Goal: Task Accomplishment & Management: Manage account settings

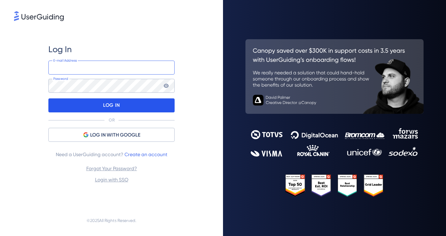
type input "[PERSON_NAME][EMAIL_ADDRESS][PERSON_NAME][DOMAIN_NAME]"
click at [111, 103] on p "LOG IN" at bounding box center [111, 105] width 16 height 11
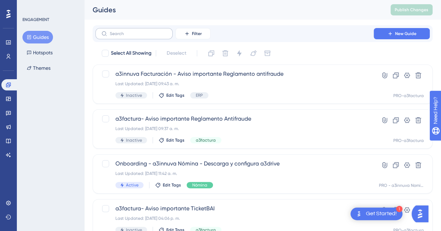
click at [122, 36] on label at bounding box center [133, 33] width 77 height 11
click at [122, 36] on input "text" at bounding box center [138, 33] width 57 height 5
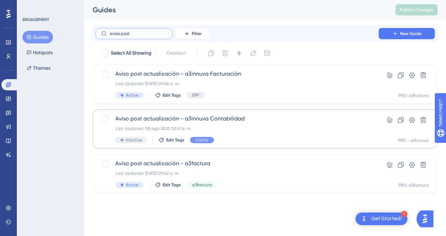
type input "aviso post"
click at [167, 121] on span "Aviso post actualización - a3innuva Contabilidad" at bounding box center [236, 119] width 243 height 8
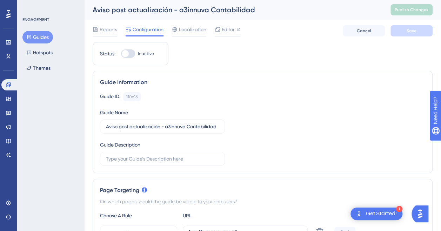
click at [132, 55] on div at bounding box center [128, 53] width 14 height 8
click at [121, 54] on input "Inactive" at bounding box center [121, 54] width 0 height 0
checkbox input "true"
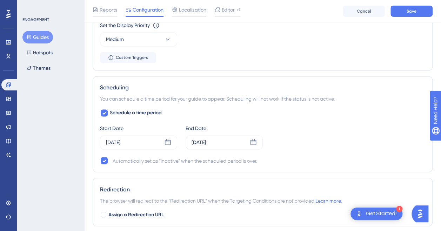
scroll to position [526, 0]
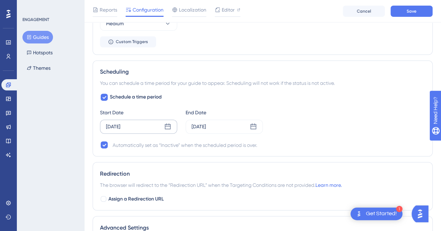
click at [168, 126] on icon at bounding box center [167, 126] width 7 height 7
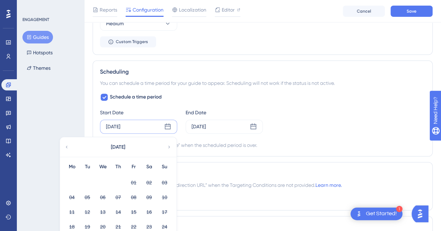
click at [168, 126] on icon at bounding box center [167, 126] width 7 height 7
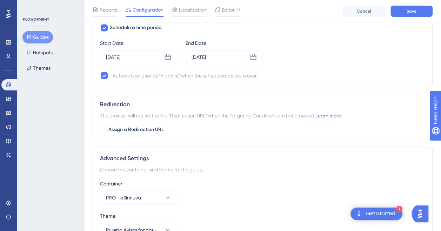
scroll to position [596, 0]
click at [256, 54] on icon at bounding box center [253, 56] width 6 height 6
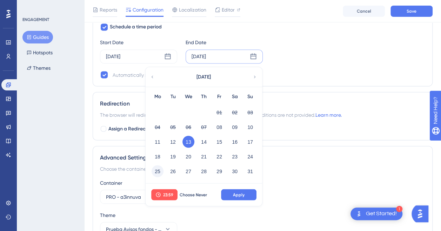
click at [157, 169] on button "25" at bounding box center [158, 171] width 12 height 12
click at [166, 55] on icon at bounding box center [167, 56] width 7 height 7
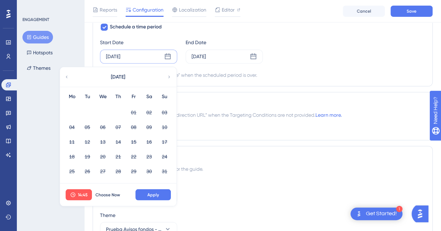
scroll to position [631, 0]
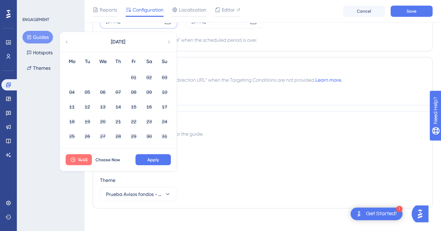
click at [78, 157] on span "14:45" at bounding box center [83, 160] width 10 height 6
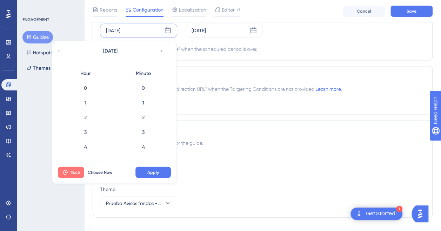
scroll to position [633, 0]
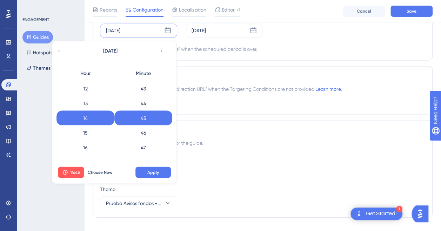
click at [211, 73] on div "Redirection" at bounding box center [262, 77] width 325 height 8
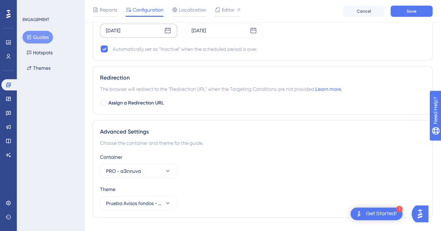
click at [114, 27] on div "[DATE]" at bounding box center [113, 30] width 14 height 8
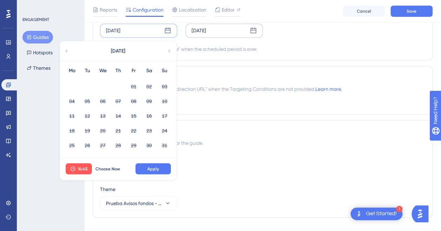
drag, startPoint x: 217, startPoint y: 85, endPoint x: 238, endPoint y: 34, distance: 54.9
click at [219, 85] on span "The browser will redirect to the “Redirection URL” when the Targeting Condition…" at bounding box center [221, 89] width 242 height 8
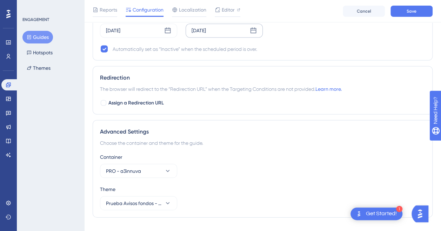
click at [235, 30] on div "[DATE]" at bounding box center [224, 31] width 77 height 14
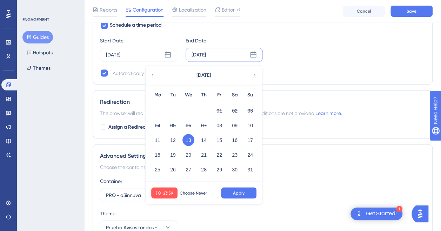
scroll to position [587, 0]
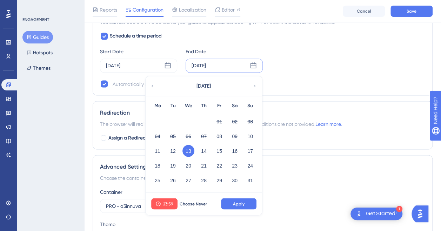
click at [206, 61] on div "[DATE]" at bounding box center [199, 65] width 14 height 8
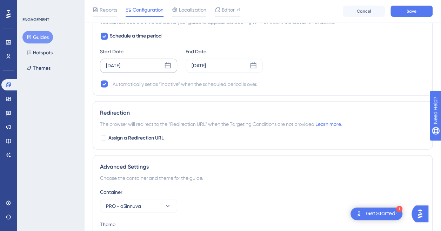
click at [157, 62] on div "[DATE]" at bounding box center [138, 66] width 77 height 14
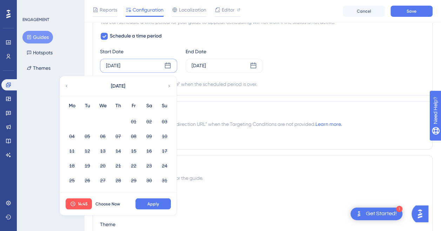
click at [157, 62] on div "[DATE] [DATE] Mo Tu We Th Fr Sa Su 01 02 03 04 05 06 07 08 09 10 11 12 13 14 15…" at bounding box center [138, 66] width 77 height 14
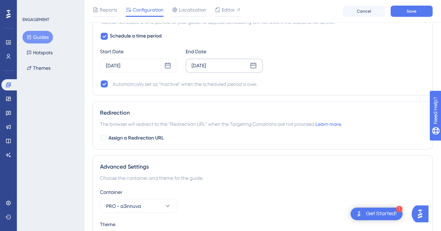
click at [206, 61] on div "[DATE]" at bounding box center [199, 65] width 14 height 8
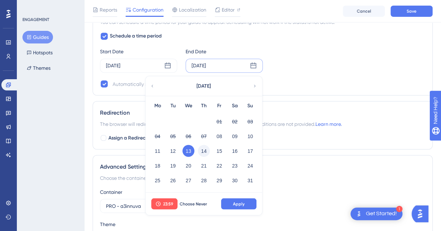
click at [206, 149] on button "14" at bounding box center [204, 151] width 12 height 12
click at [246, 203] on button "Apply" at bounding box center [238, 203] width 35 height 11
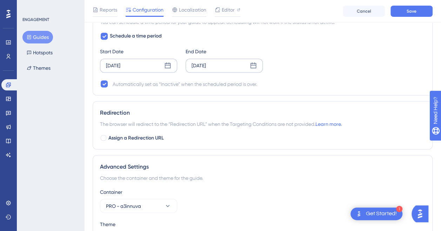
click at [166, 65] on icon at bounding box center [167, 65] width 7 height 7
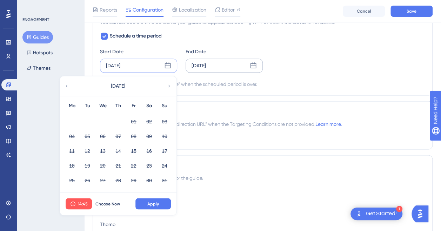
click at [171, 47] on div "Start Date" at bounding box center [138, 51] width 77 height 8
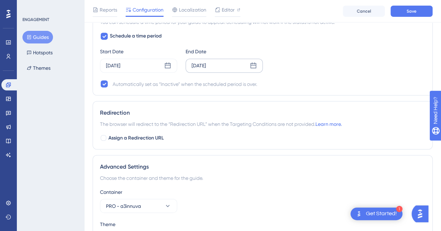
click at [218, 66] on div "[DATE]" at bounding box center [224, 66] width 77 height 14
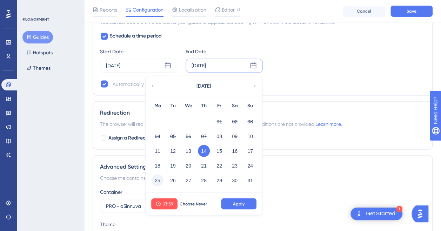
click at [156, 177] on button "25" at bounding box center [158, 180] width 12 height 12
click at [232, 200] on button "Apply" at bounding box center [238, 203] width 35 height 11
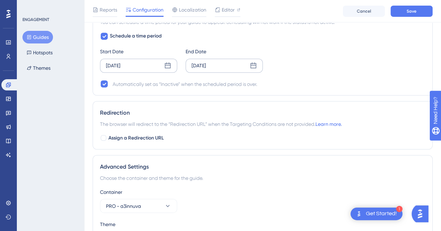
click at [165, 62] on icon at bounding box center [168, 65] width 6 height 6
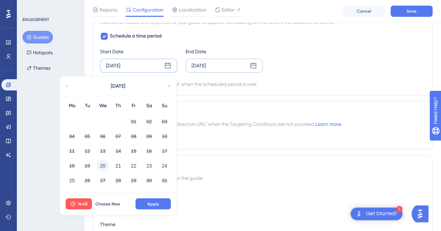
click at [104, 164] on button "20" at bounding box center [103, 166] width 12 height 12
click at [154, 201] on span "Apply" at bounding box center [153, 204] width 12 height 6
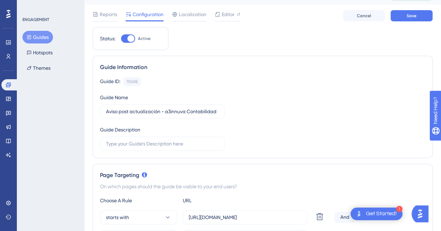
scroll to position [0, 0]
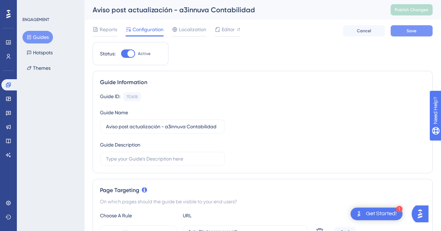
click at [406, 29] on button "Save" at bounding box center [411, 30] width 42 height 11
click at [419, 11] on span "Publish Changes" at bounding box center [412, 10] width 34 height 6
click at [41, 36] on button "Guides" at bounding box center [37, 37] width 31 height 13
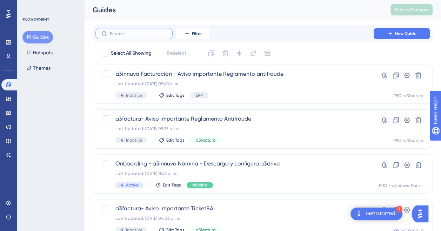
click at [126, 31] on input "text" at bounding box center [138, 33] width 57 height 5
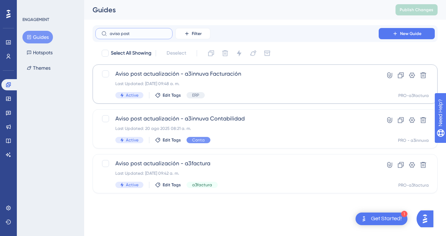
type input "aviso post"
click at [160, 74] on span "Aviso post actualización - a3innuva Facturación" at bounding box center [236, 74] width 243 height 8
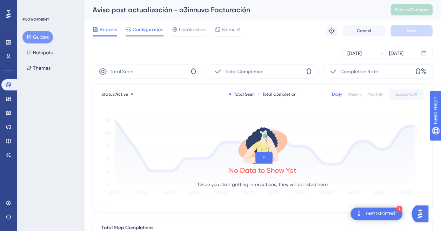
click at [142, 27] on span "Configuration" at bounding box center [148, 29] width 31 height 8
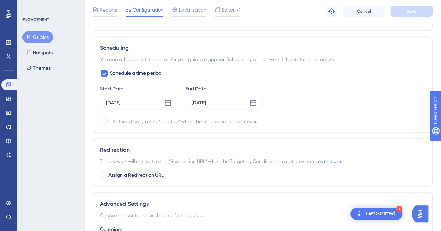
scroll to position [561, 0]
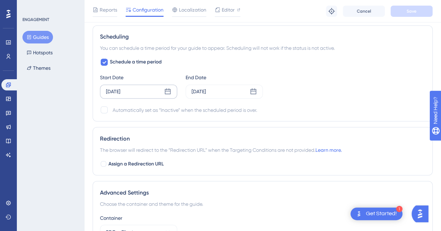
click at [169, 89] on icon at bounding box center [167, 91] width 7 height 7
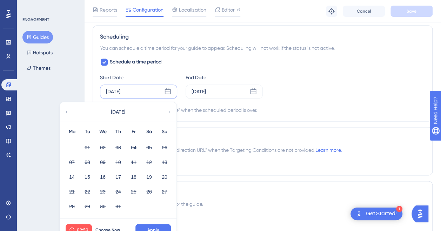
click at [170, 89] on icon at bounding box center [167, 91] width 7 height 7
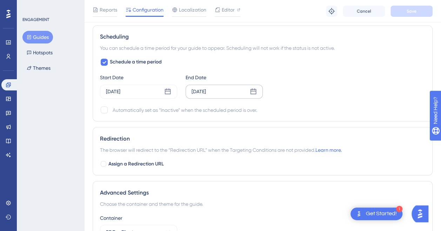
click at [255, 89] on icon at bounding box center [253, 91] width 6 height 6
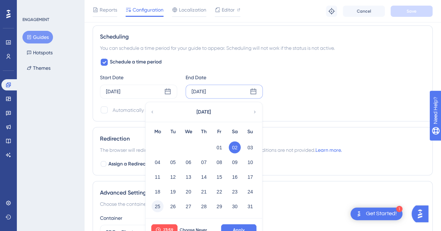
click at [156, 202] on button "25" at bounding box center [158, 206] width 12 height 12
click at [246, 226] on button "Apply" at bounding box center [238, 229] width 35 height 11
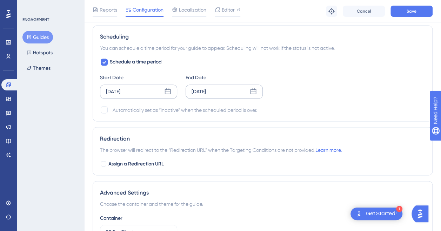
click at [170, 88] on icon at bounding box center [167, 91] width 7 height 7
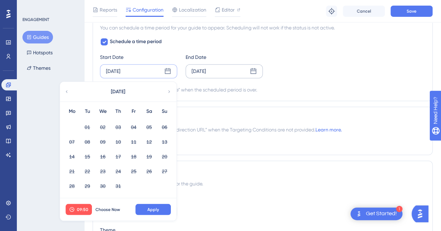
scroll to position [596, 0]
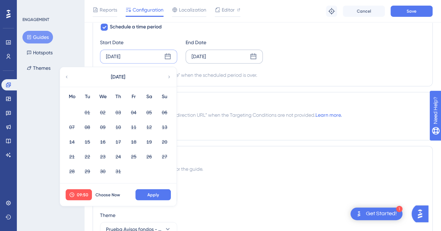
click at [169, 76] on icon at bounding box center [169, 77] width 5 height 6
click at [102, 152] on button "20" at bounding box center [103, 156] width 12 height 12
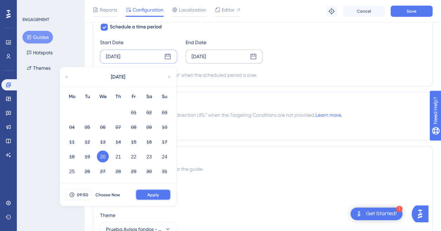
click at [149, 192] on span "Apply" at bounding box center [153, 195] width 12 height 6
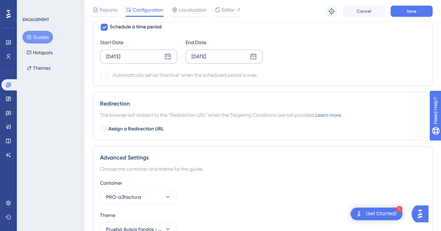
click at [247, 54] on div "[DATE]" at bounding box center [224, 56] width 77 height 14
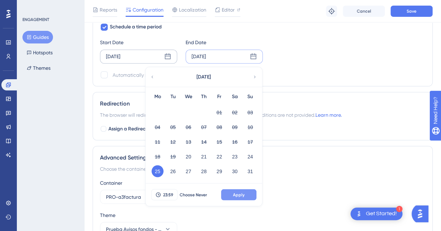
click at [241, 192] on span "Apply" at bounding box center [239, 195] width 12 height 6
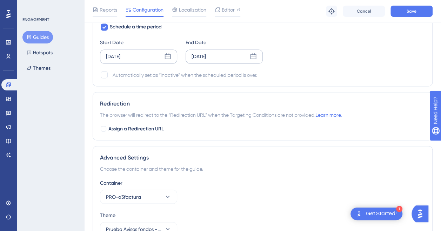
click at [150, 54] on div "[DATE]" at bounding box center [138, 56] width 77 height 14
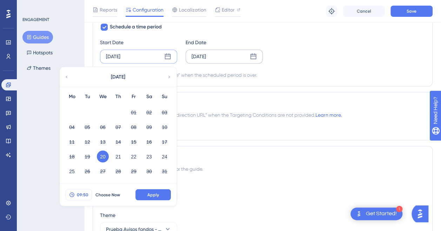
click at [83, 193] on span "09:50" at bounding box center [83, 195] width 12 height 6
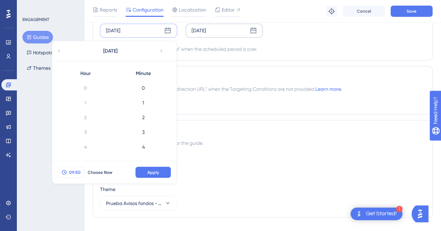
scroll to position [707, 0]
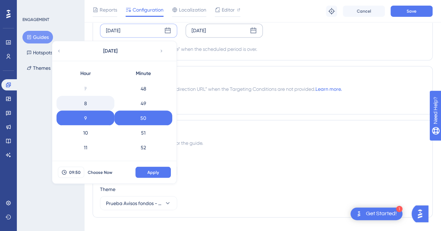
click at [91, 99] on div "8" at bounding box center [85, 103] width 58 height 15
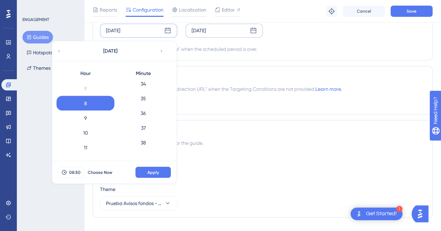
scroll to position [496, 0]
click at [140, 104] on div "35" at bounding box center [143, 107] width 58 height 15
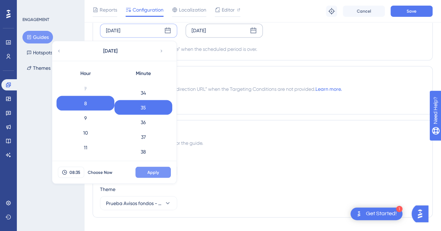
click at [157, 170] on span "Apply" at bounding box center [153, 172] width 12 height 6
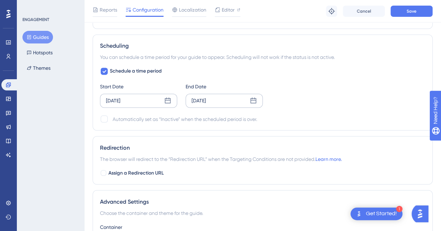
scroll to position [517, 0]
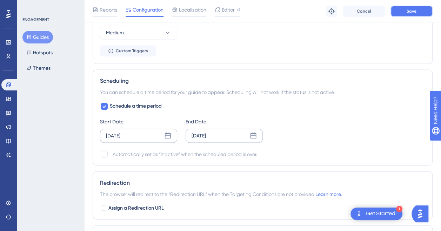
click at [414, 12] on span "Save" at bounding box center [412, 11] width 10 height 6
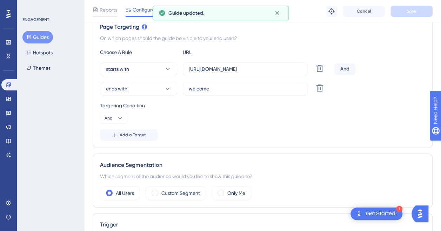
scroll to position [61, 0]
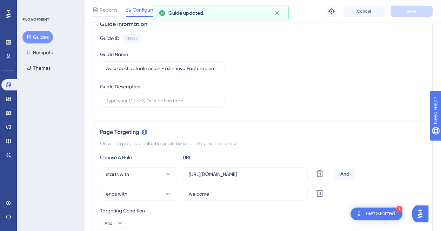
click at [37, 36] on button "Guides" at bounding box center [37, 37] width 31 height 13
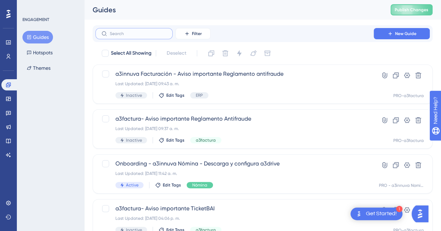
click at [140, 34] on input "text" at bounding box center [138, 33] width 57 height 5
click at [117, 36] on input "text" at bounding box center [138, 33] width 57 height 5
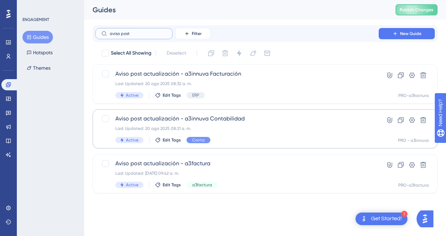
type input "aviso post"
click at [173, 116] on span "Aviso post actualización - a3innuva Contabilidad" at bounding box center [236, 119] width 243 height 8
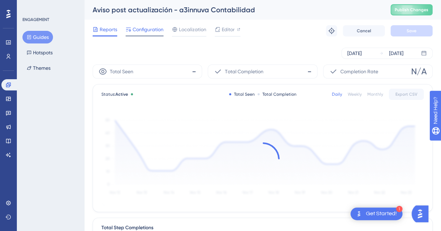
click at [149, 27] on span "Configuration" at bounding box center [148, 29] width 31 height 8
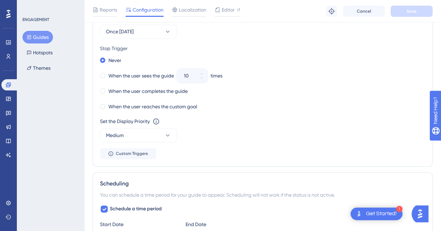
scroll to position [491, 0]
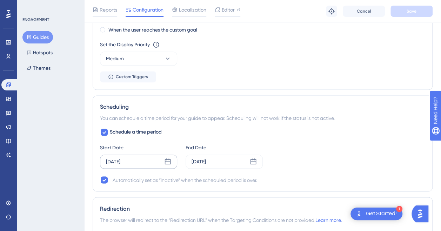
click at [138, 160] on div "[DATE]" at bounding box center [138, 162] width 77 height 14
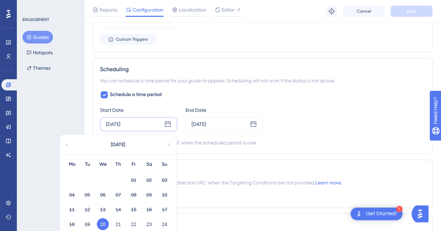
scroll to position [631, 0]
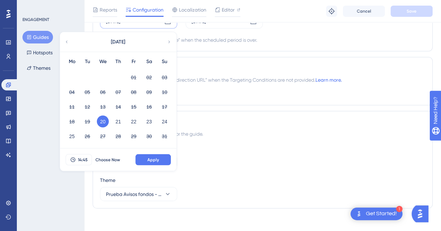
click at [104, 118] on button "20" at bounding box center [103, 121] width 12 height 12
click at [84, 158] on span "14:45" at bounding box center [83, 160] width 10 height 6
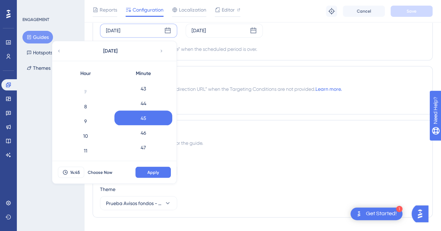
scroll to position [106, 0]
click at [91, 102] on div "8" at bounding box center [85, 99] width 58 height 15
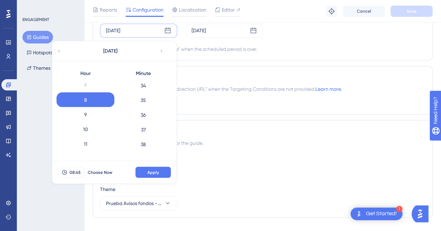
scroll to position [493, 0]
click at [145, 108] on div "35" at bounding box center [143, 110] width 58 height 15
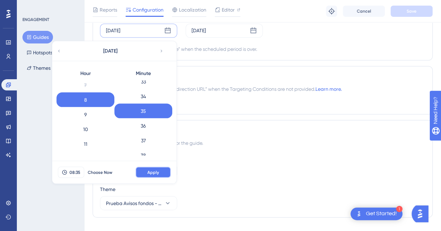
click at [155, 169] on span "Apply" at bounding box center [153, 172] width 12 height 6
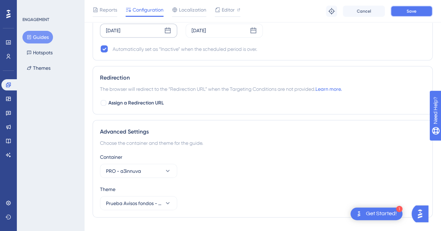
click at [413, 12] on span "Save" at bounding box center [412, 11] width 10 height 6
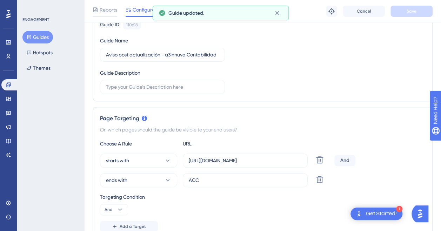
scroll to position [0, 0]
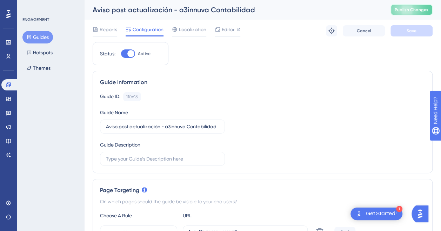
click at [408, 10] on span "Publish Changes" at bounding box center [412, 10] width 34 height 6
click at [125, 51] on div at bounding box center [128, 53] width 14 height 8
click at [121, 54] on input "Active" at bounding box center [121, 54] width 0 height 0
checkbox input "false"
click at [411, 31] on span "Save" at bounding box center [412, 31] width 10 height 6
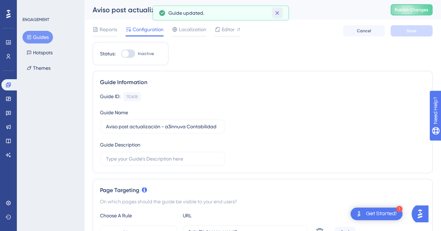
click at [277, 10] on icon at bounding box center [277, 12] width 7 height 7
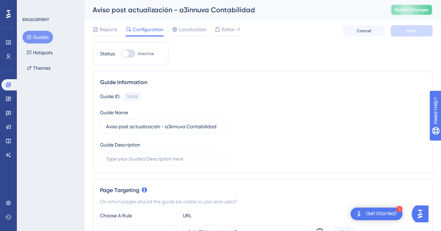
click at [413, 11] on span "Publish Changes" at bounding box center [412, 10] width 34 height 6
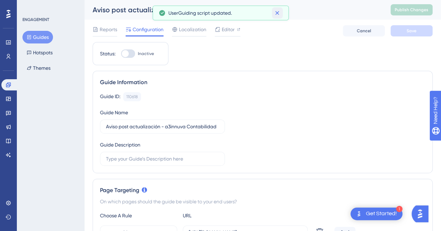
click at [277, 11] on icon at bounding box center [277, 12] width 7 height 7
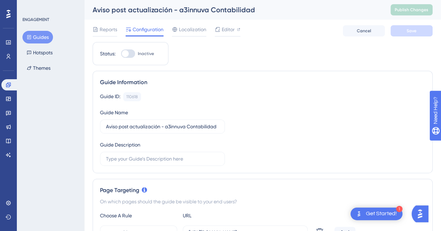
click at [46, 37] on button "Guides" at bounding box center [37, 37] width 31 height 13
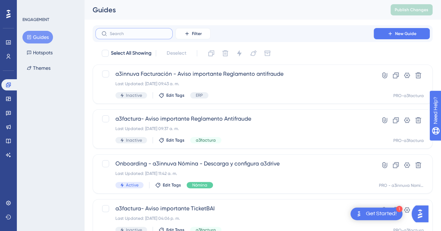
click at [141, 33] on input "text" at bounding box center [138, 33] width 57 height 5
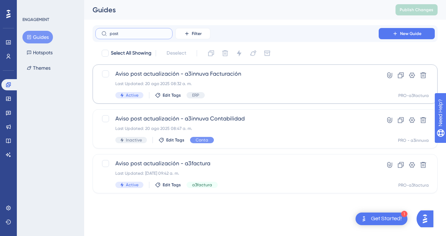
type input "post"
click at [173, 72] on span "Aviso post actualización - a3innuva Facturación" at bounding box center [236, 74] width 243 height 8
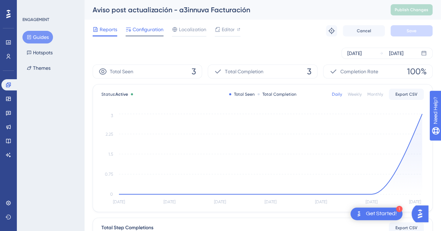
click at [142, 32] on span "Configuration" at bounding box center [148, 29] width 31 height 8
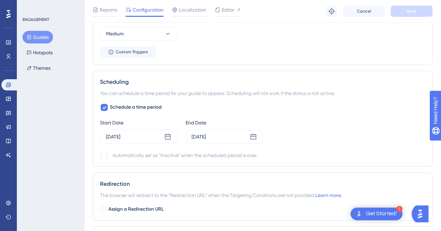
scroll to position [526, 0]
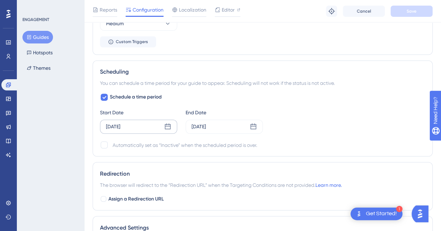
click at [132, 120] on div "[DATE]" at bounding box center [138, 127] width 77 height 14
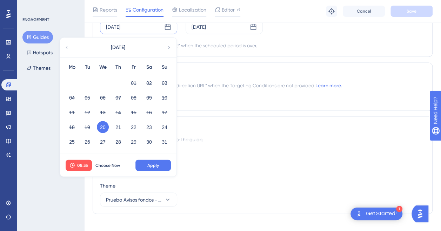
scroll to position [631, 0]
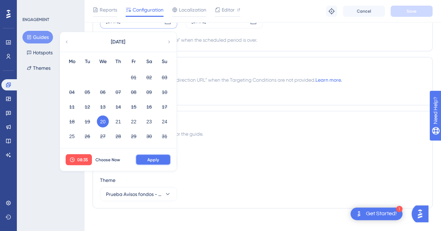
click at [151, 159] on span "Apply" at bounding box center [153, 160] width 12 height 6
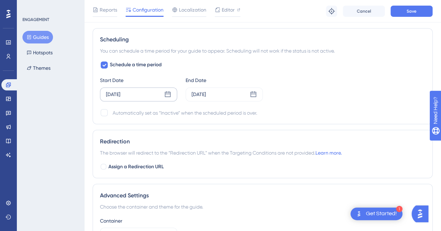
scroll to position [526, 0]
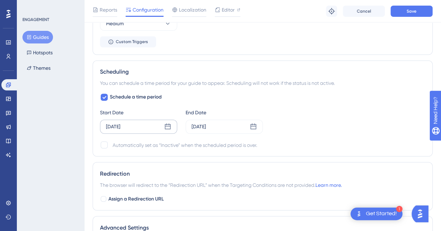
click at [135, 123] on div "[DATE]" at bounding box center [138, 127] width 77 height 14
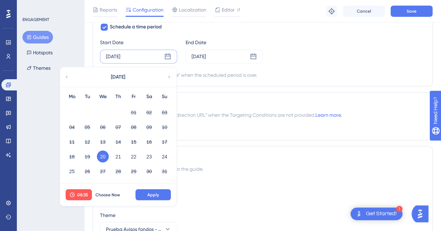
scroll to position [634, 0]
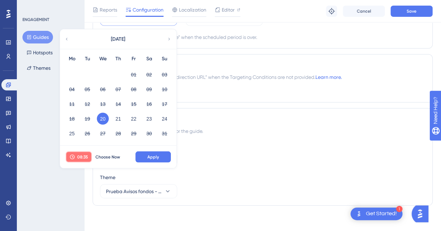
click at [87, 154] on span "08:35" at bounding box center [82, 157] width 11 height 6
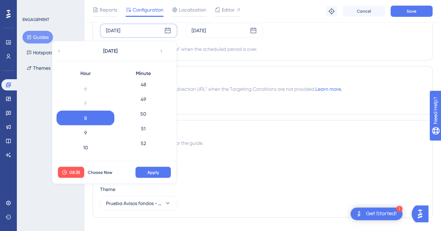
scroll to position [696, 0]
click at [148, 123] on div "50" at bounding box center [143, 128] width 58 height 15
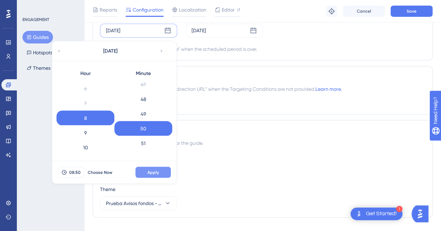
click at [157, 170] on span "Apply" at bounding box center [153, 172] width 12 height 6
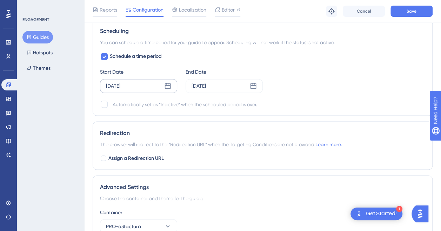
scroll to position [552, 0]
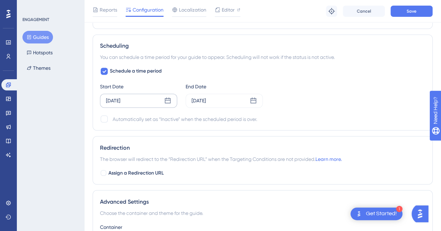
click at [135, 99] on div "[DATE]" at bounding box center [138, 101] width 77 height 14
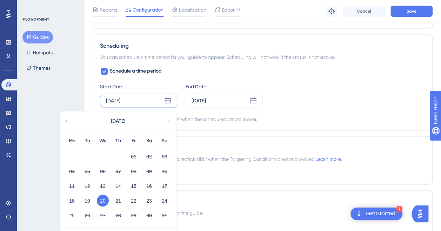
click at [102, 196] on button "20" at bounding box center [103, 201] width 12 height 12
click at [104, 199] on button "20" at bounding box center [103, 201] width 12 height 12
click at [140, 101] on div "[DATE] [DATE] Mo Tu We Th Fr Sa Su 01 02 03 04 05 06 07 08 09 10 11 12 13 14 15…" at bounding box center [138, 101] width 77 height 14
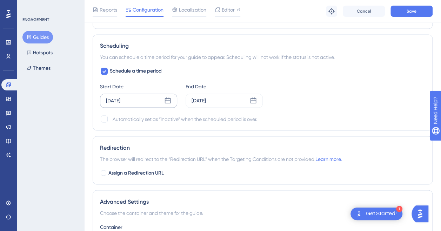
click at [148, 100] on div "[DATE]" at bounding box center [138, 101] width 77 height 14
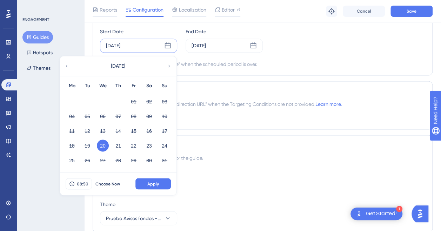
scroll to position [622, 0]
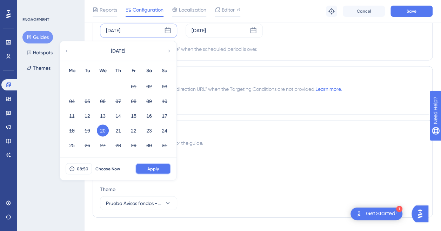
click at [152, 169] on span "Apply" at bounding box center [153, 169] width 12 height 6
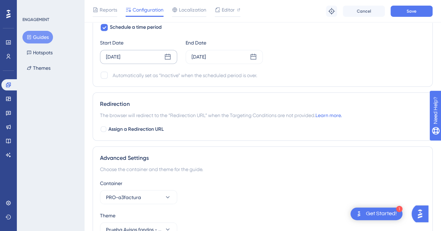
scroll to position [552, 0]
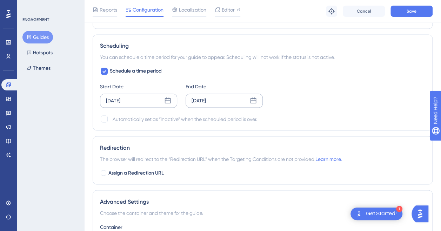
click at [206, 98] on div "[DATE]" at bounding box center [199, 100] width 14 height 8
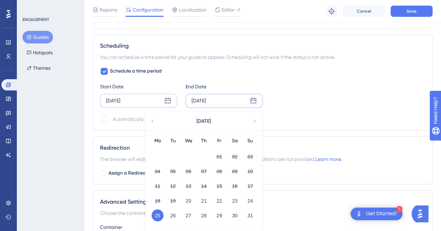
click at [206, 98] on div "[DATE]" at bounding box center [199, 100] width 14 height 8
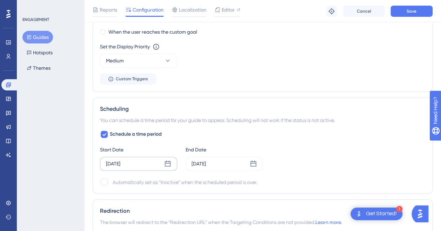
scroll to position [447, 0]
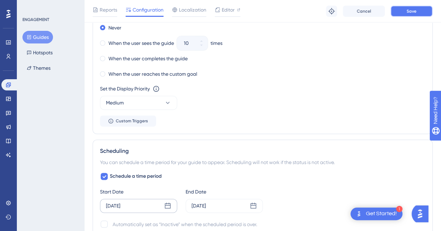
click at [409, 8] on span "Save" at bounding box center [412, 11] width 10 height 6
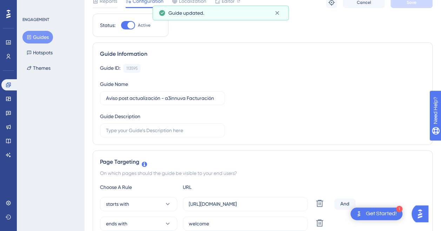
scroll to position [0, 0]
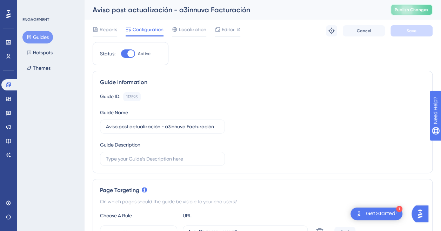
click at [411, 10] on span "Publish Changes" at bounding box center [412, 10] width 34 height 6
click at [36, 39] on button "Guides" at bounding box center [37, 37] width 31 height 13
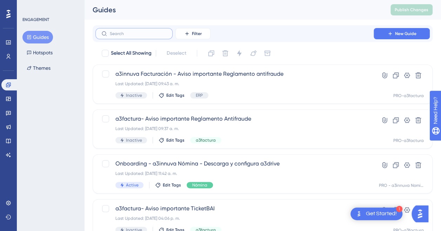
click at [117, 34] on input "text" at bounding box center [138, 33] width 57 height 5
click at [119, 34] on input "text" at bounding box center [138, 33] width 57 height 5
type input "abv"
checkbox input "true"
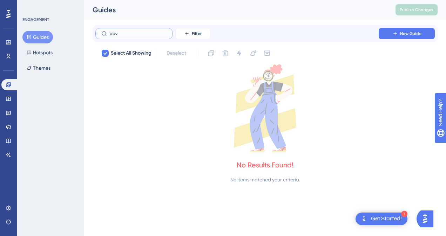
type input "ab"
checkbox input "false"
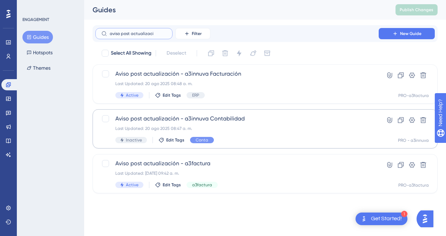
type input "aviso post actualizaci"
click at [204, 120] on span "Aviso post actualización - a3innuva Contabilidad" at bounding box center [236, 119] width 243 height 8
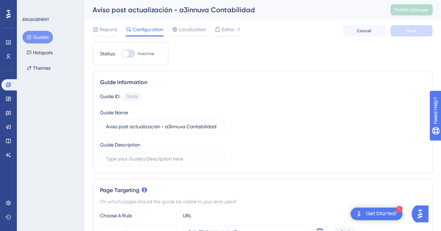
click at [131, 50] on div at bounding box center [128, 53] width 14 height 8
click at [121, 54] on input "Inactive" at bounding box center [121, 54] width 0 height 0
checkbox input "true"
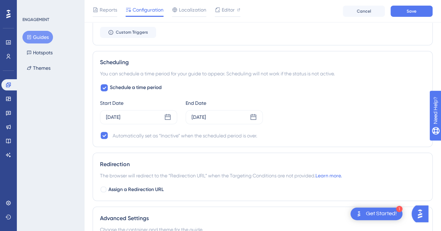
scroll to position [561, 0]
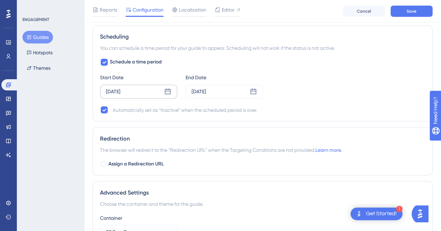
click at [158, 87] on div "[DATE]" at bounding box center [138, 92] width 77 height 14
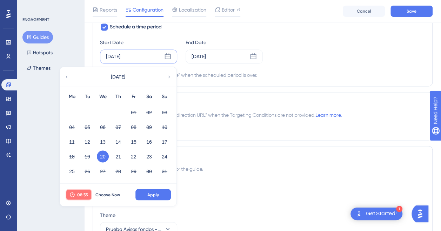
click at [81, 193] on span "08:35" at bounding box center [82, 195] width 11 height 6
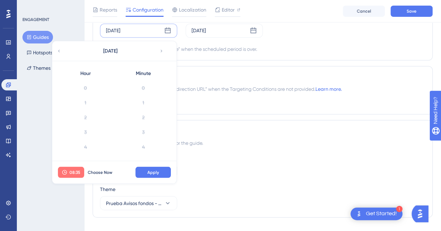
scroll to position [486, 0]
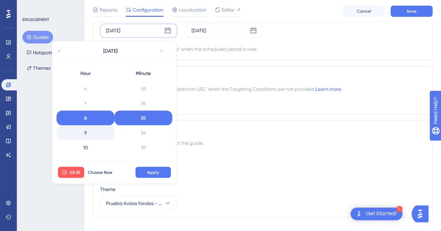
click at [88, 128] on div "9" at bounding box center [85, 132] width 58 height 15
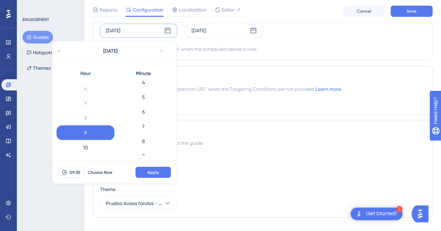
scroll to position [29, 0]
click at [145, 127] on div "5" at bounding box center [143, 132] width 58 height 15
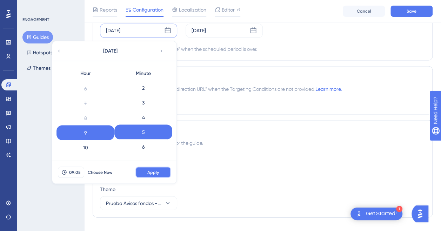
click at [158, 169] on span "Apply" at bounding box center [153, 172] width 12 height 6
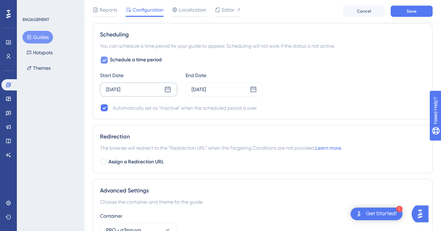
scroll to position [552, 0]
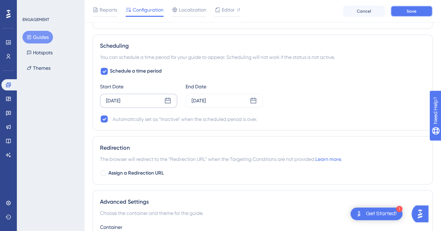
click at [405, 10] on button "Save" at bounding box center [411, 11] width 42 height 11
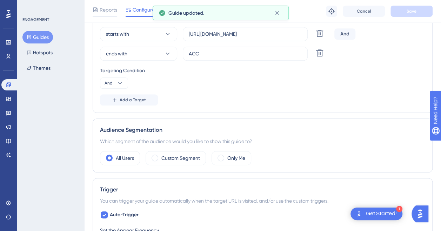
scroll to position [0, 0]
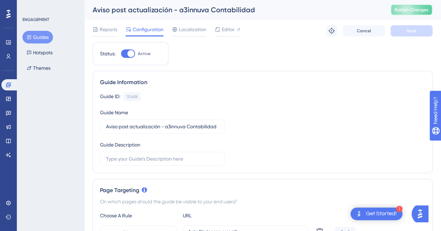
click at [415, 9] on span "Publish Changes" at bounding box center [412, 10] width 34 height 6
click at [43, 36] on button "Guides" at bounding box center [37, 37] width 31 height 13
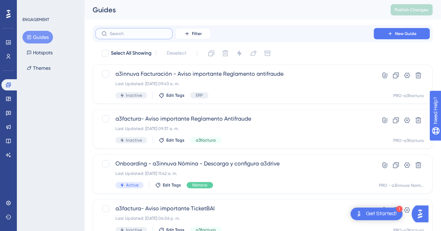
click at [128, 36] on input "text" at bounding box center [138, 33] width 57 height 5
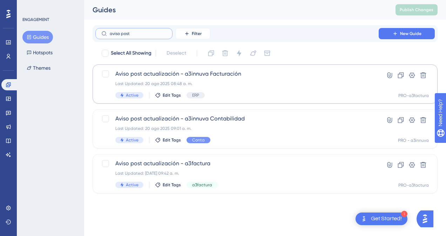
type input "aviso post"
click at [225, 76] on span "Aviso post actualización - a3innuva Facturación" at bounding box center [236, 74] width 243 height 8
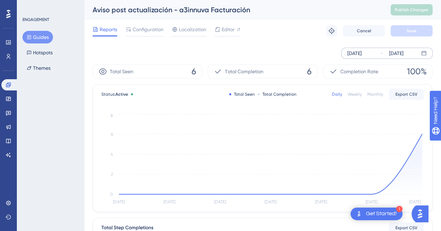
click at [403, 54] on div "[DATE]" at bounding box center [396, 53] width 14 height 8
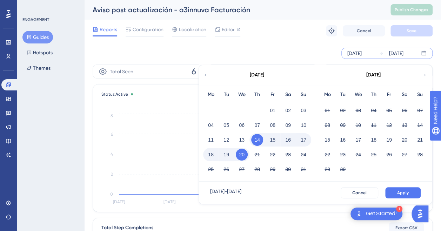
click at [242, 155] on button "20" at bounding box center [242, 155] width 12 height 12
click at [396, 191] on button "Apply" at bounding box center [402, 192] width 35 height 11
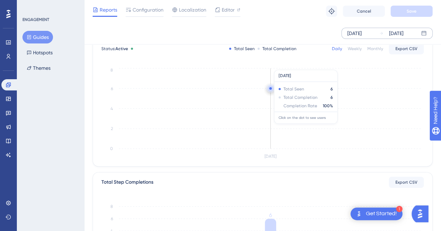
scroll to position [35, 0]
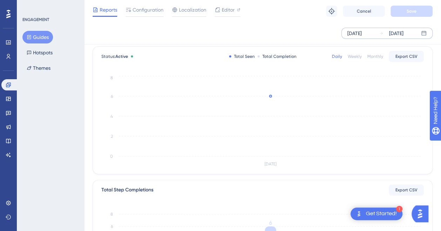
click at [36, 33] on button "Guides" at bounding box center [37, 37] width 31 height 13
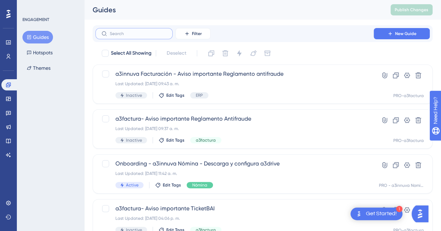
click at [133, 36] on input "text" at bounding box center [138, 33] width 57 height 5
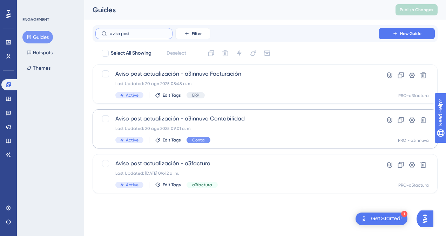
type input "aviso post"
click at [159, 114] on div "Aviso post actualización - a3innuva Contabilidad Last Updated: 20 ago 2025 09:0…" at bounding box center [265, 128] width 345 height 39
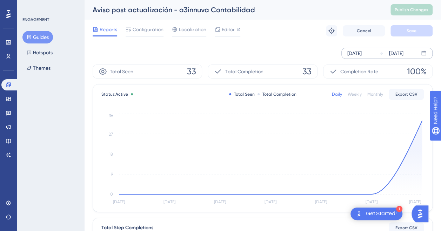
click at [384, 49] on div "[DATE]" at bounding box center [391, 53] width 24 height 8
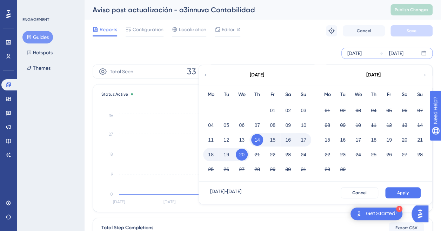
click at [240, 152] on button "20" at bounding box center [242, 155] width 12 height 12
click at [406, 193] on span "Apply" at bounding box center [403, 193] width 12 height 6
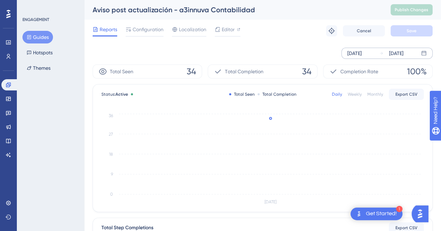
click at [42, 39] on button "Guides" at bounding box center [37, 37] width 31 height 13
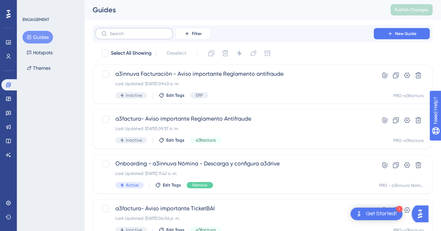
click at [135, 36] on label at bounding box center [133, 33] width 77 height 11
click at [135, 36] on input "text" at bounding box center [138, 33] width 57 height 5
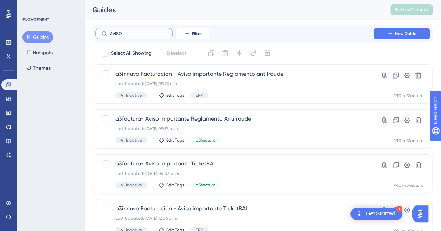
click at [136, 33] on input "AVISO" at bounding box center [138, 33] width 57 height 5
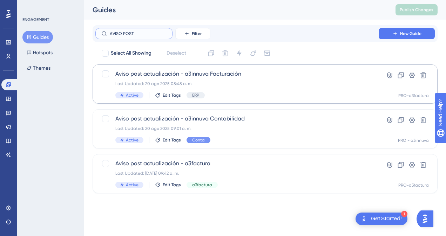
type input "AVISO POST"
click at [182, 76] on span "Aviso post actualización - a3innuva Facturación" at bounding box center [236, 74] width 243 height 8
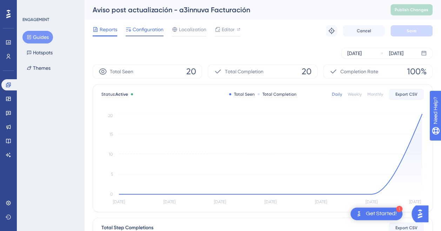
click at [143, 29] on span "Configuration" at bounding box center [148, 29] width 31 height 8
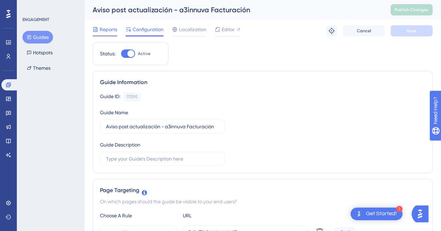
click at [107, 33] on span "Reports" at bounding box center [109, 29] width 18 height 8
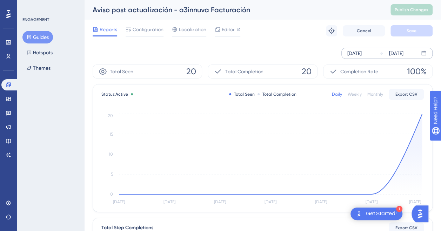
click at [401, 52] on div "[DATE]" at bounding box center [396, 53] width 14 height 8
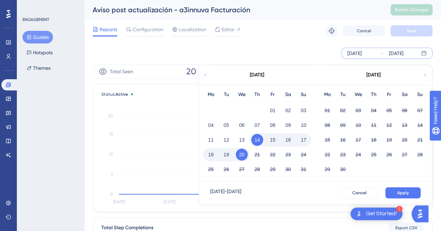
click at [243, 153] on button "20" at bounding box center [242, 155] width 12 height 12
click at [408, 188] on button "Apply" at bounding box center [402, 192] width 35 height 11
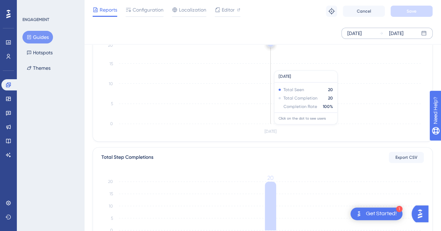
scroll to position [70, 0]
